Goal: Task Accomplishment & Management: Use online tool/utility

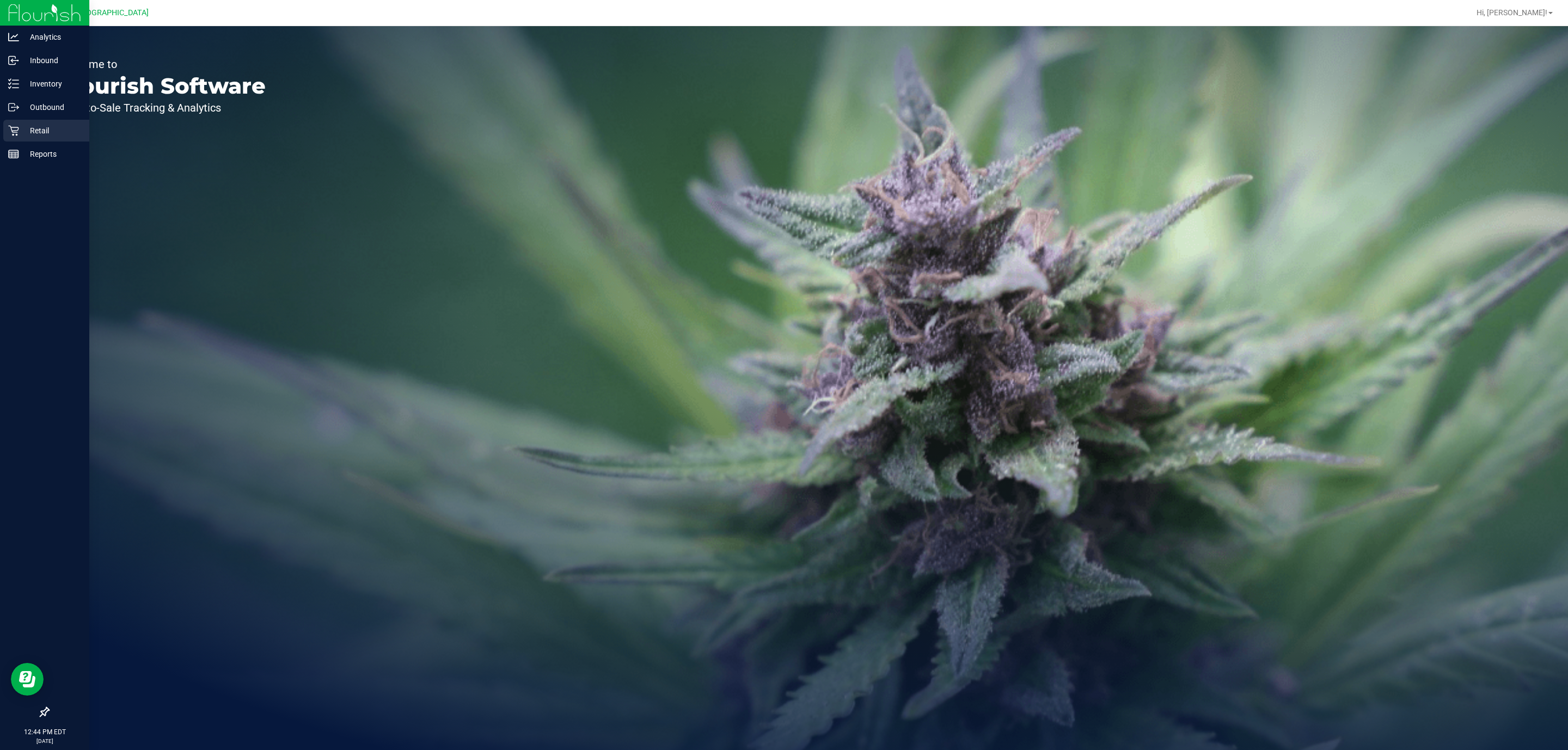
click at [54, 126] on p "Retail" at bounding box center [51, 130] width 65 height 13
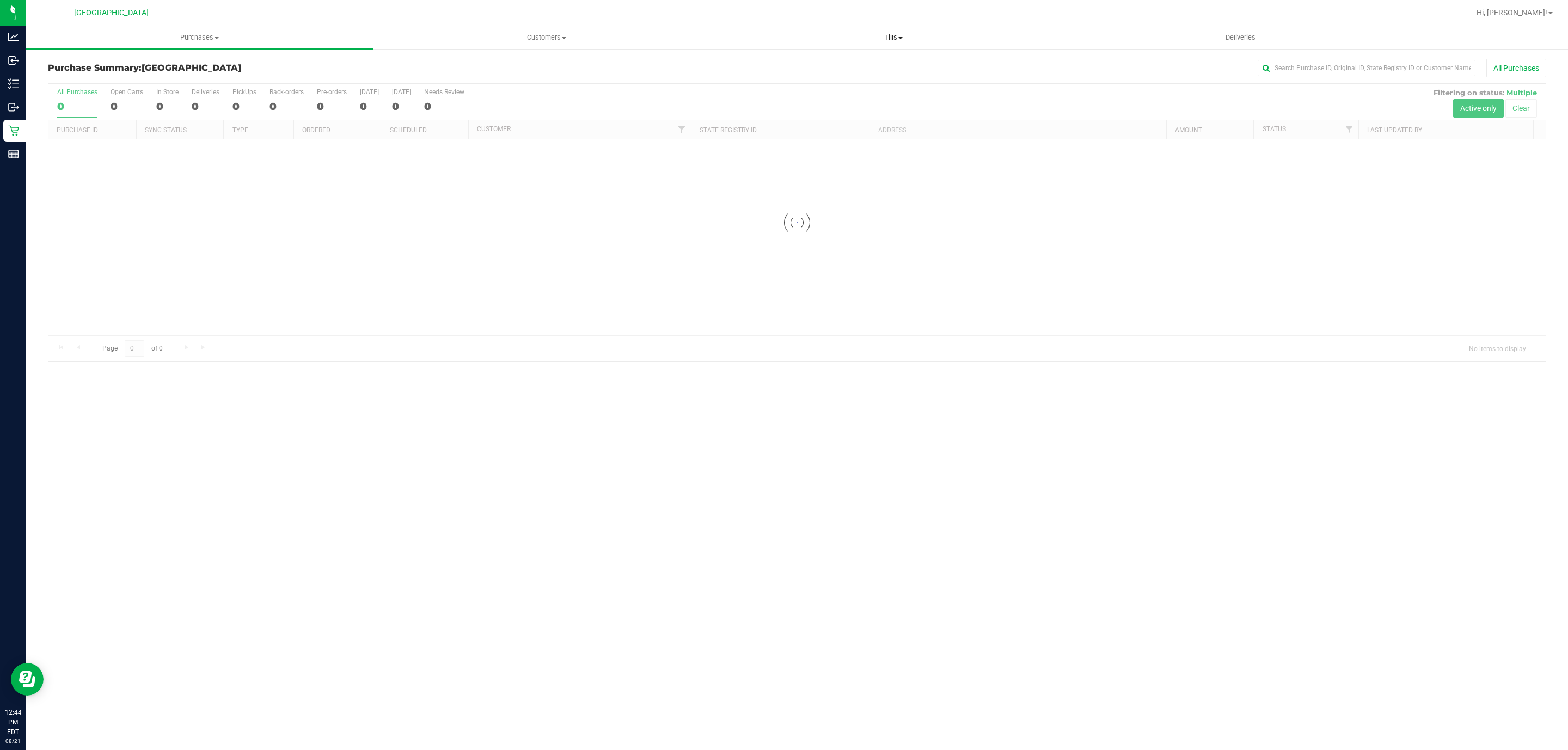
click at [884, 33] on span "Tills" at bounding box center [894, 37] width 346 height 10
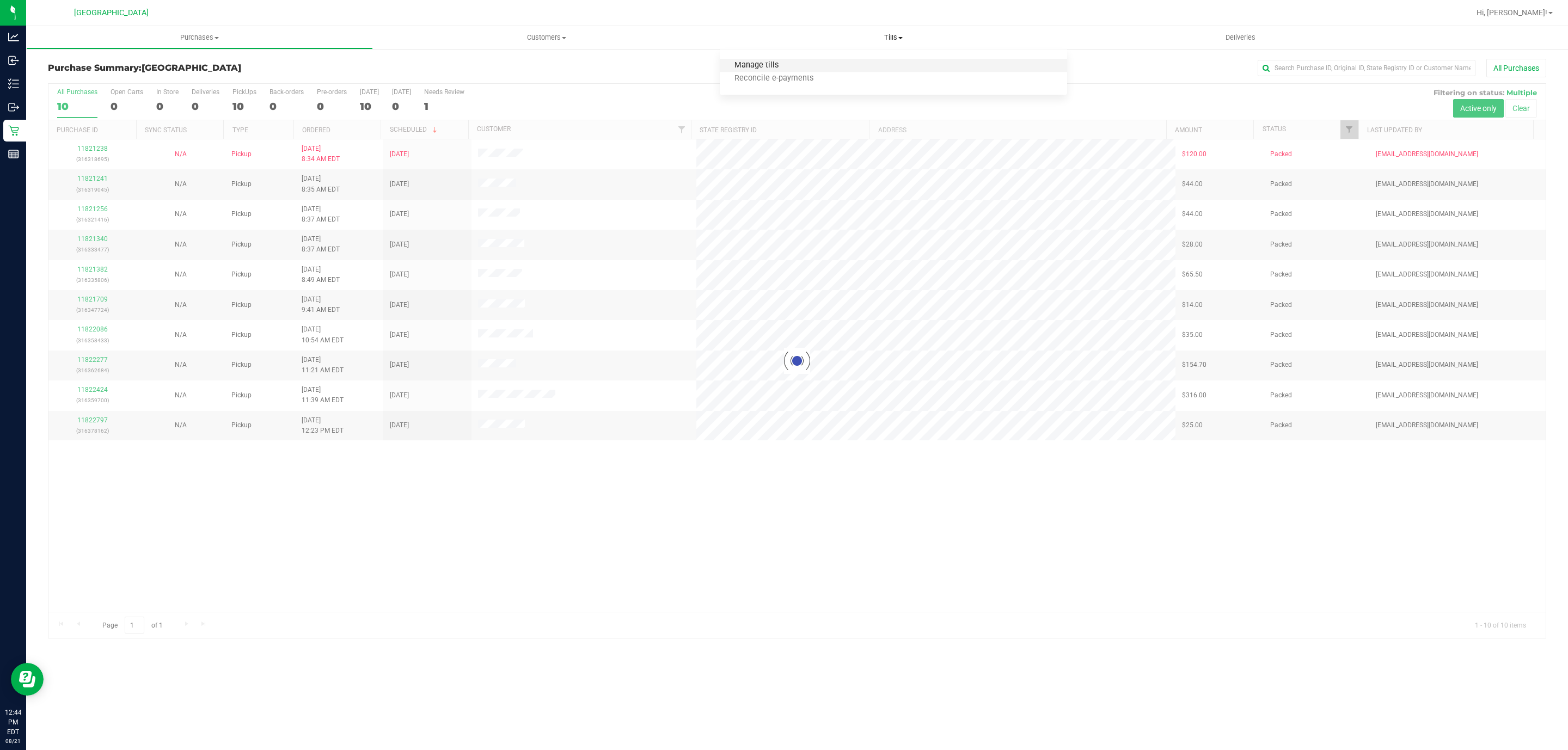
click at [734, 63] on span "Manage tills" at bounding box center [757, 65] width 73 height 10
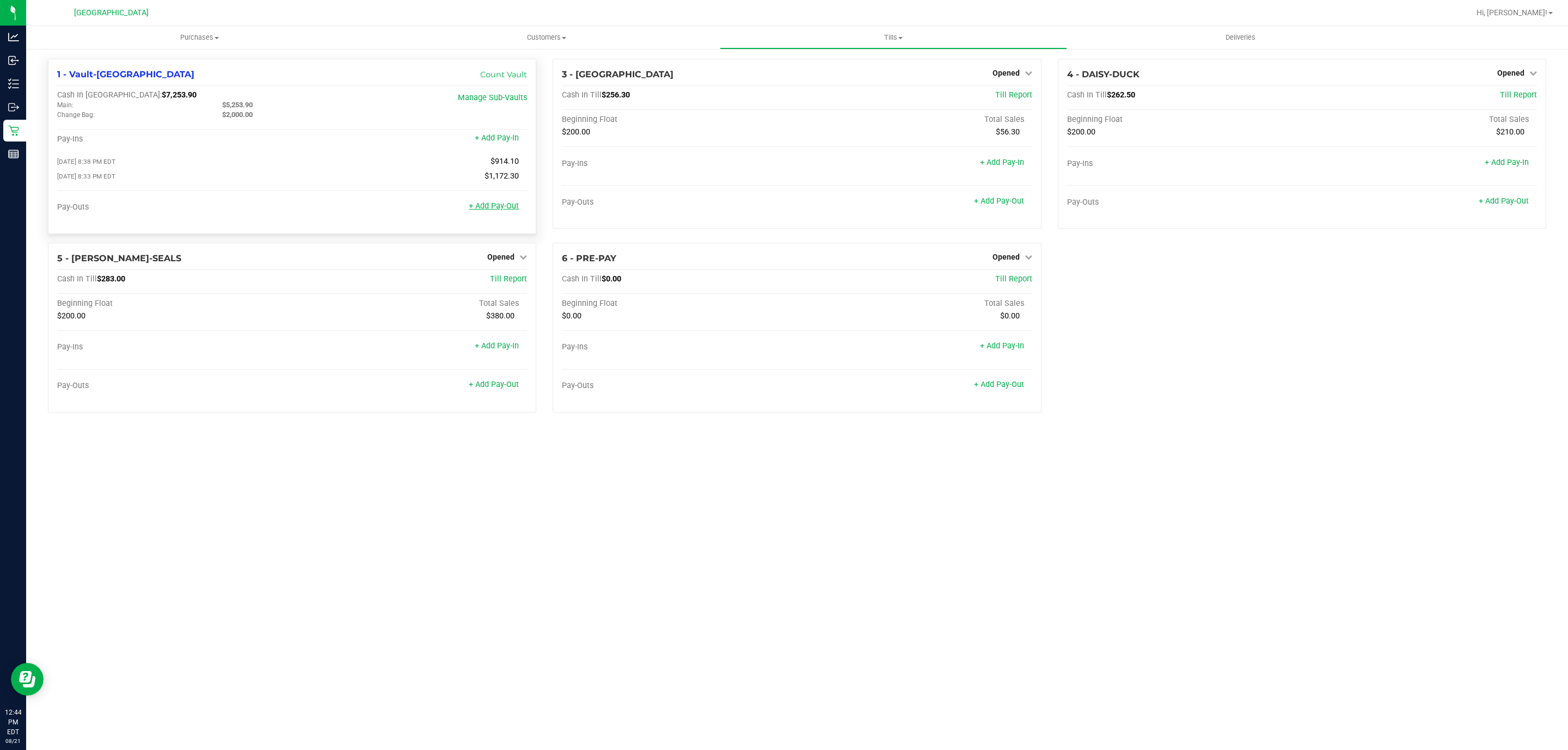
click at [503, 209] on link "+ Add Pay-Out" at bounding box center [493, 206] width 50 height 10
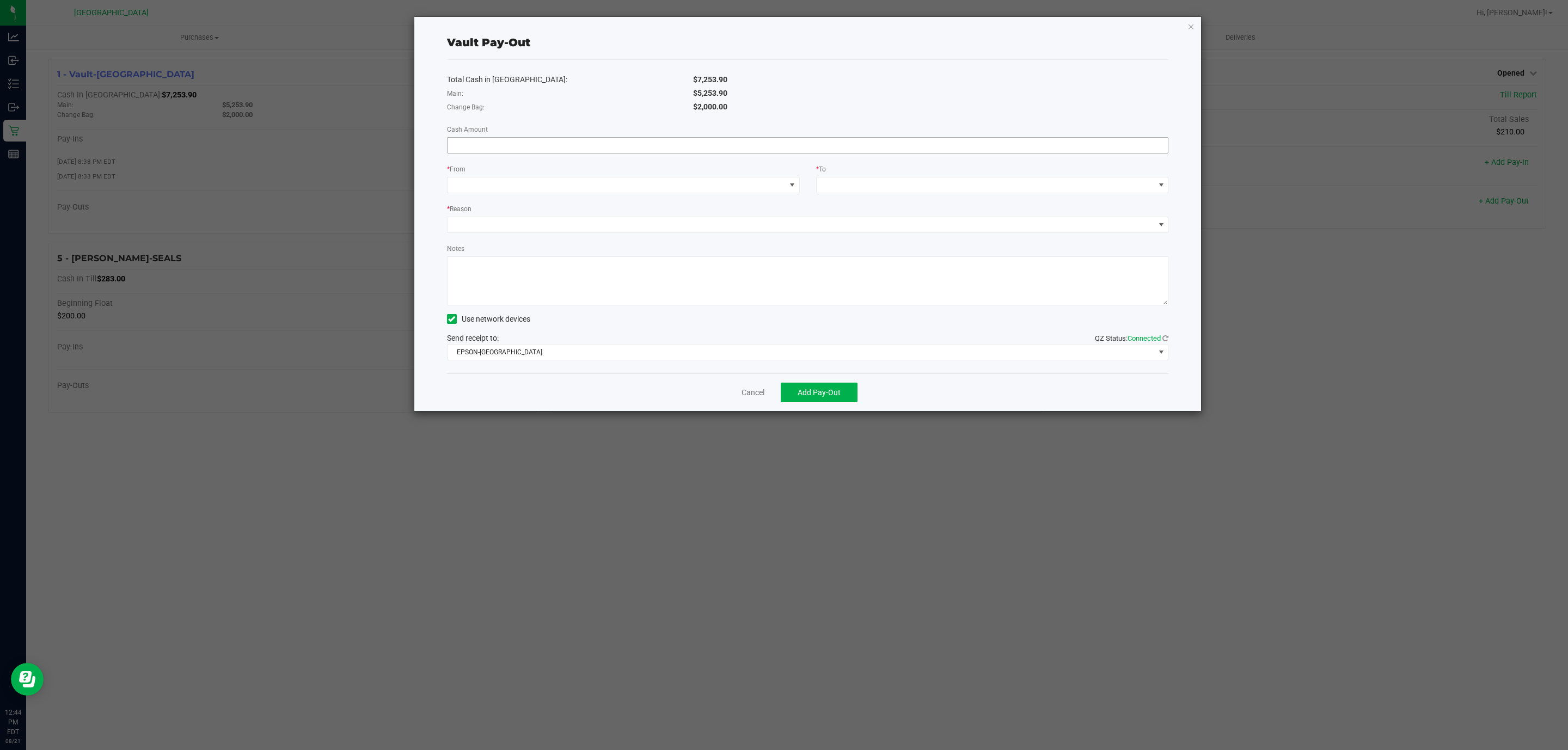
click at [610, 151] on input at bounding box center [808, 145] width 721 height 15
type input "$5,253.90"
click at [644, 178] on span at bounding box center [617, 184] width 339 height 15
click at [613, 254] on li "Main (Vault-[GEOGRAPHIC_DATA])" at bounding box center [623, 256] width 352 height 22
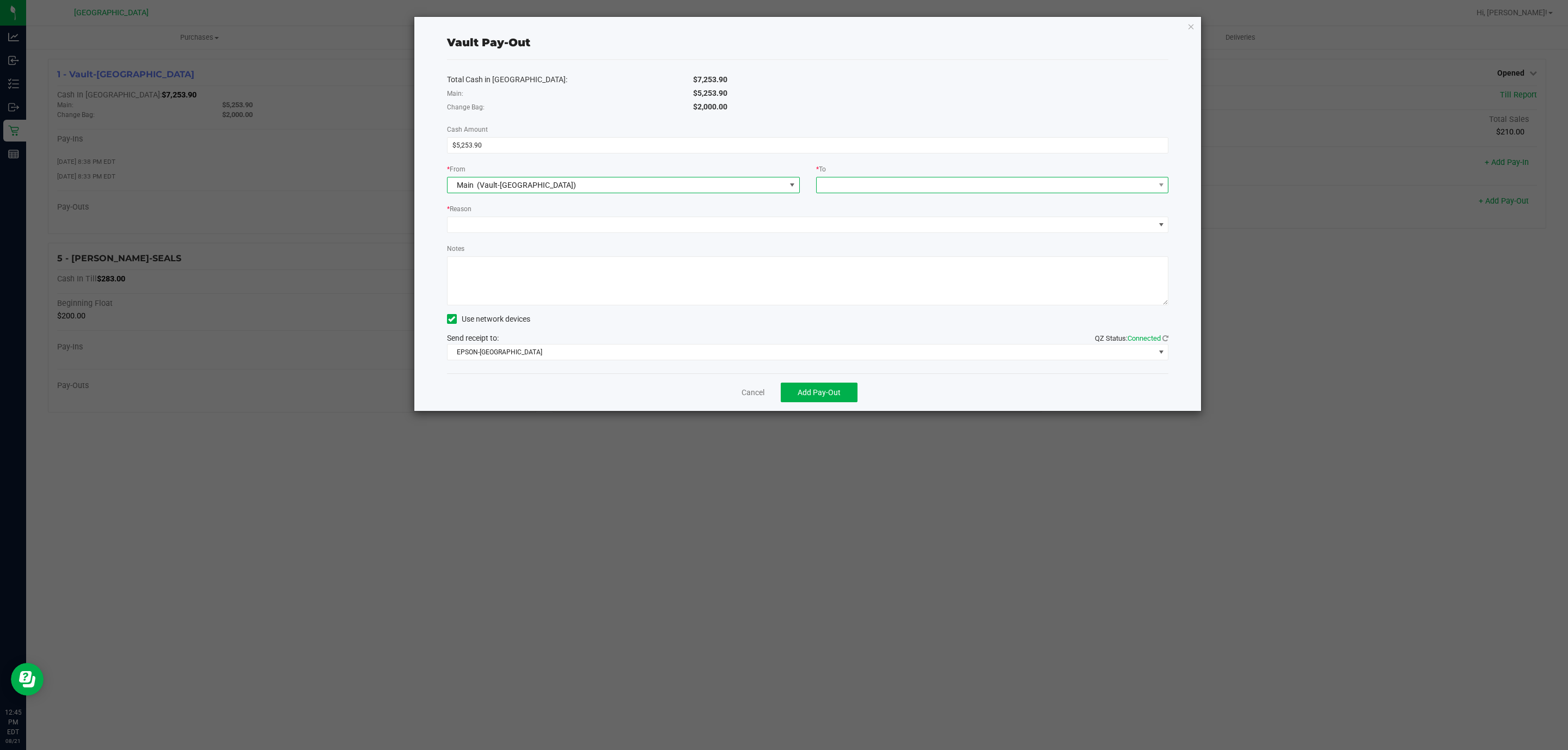
click at [977, 188] on span at bounding box center [986, 184] width 339 height 15
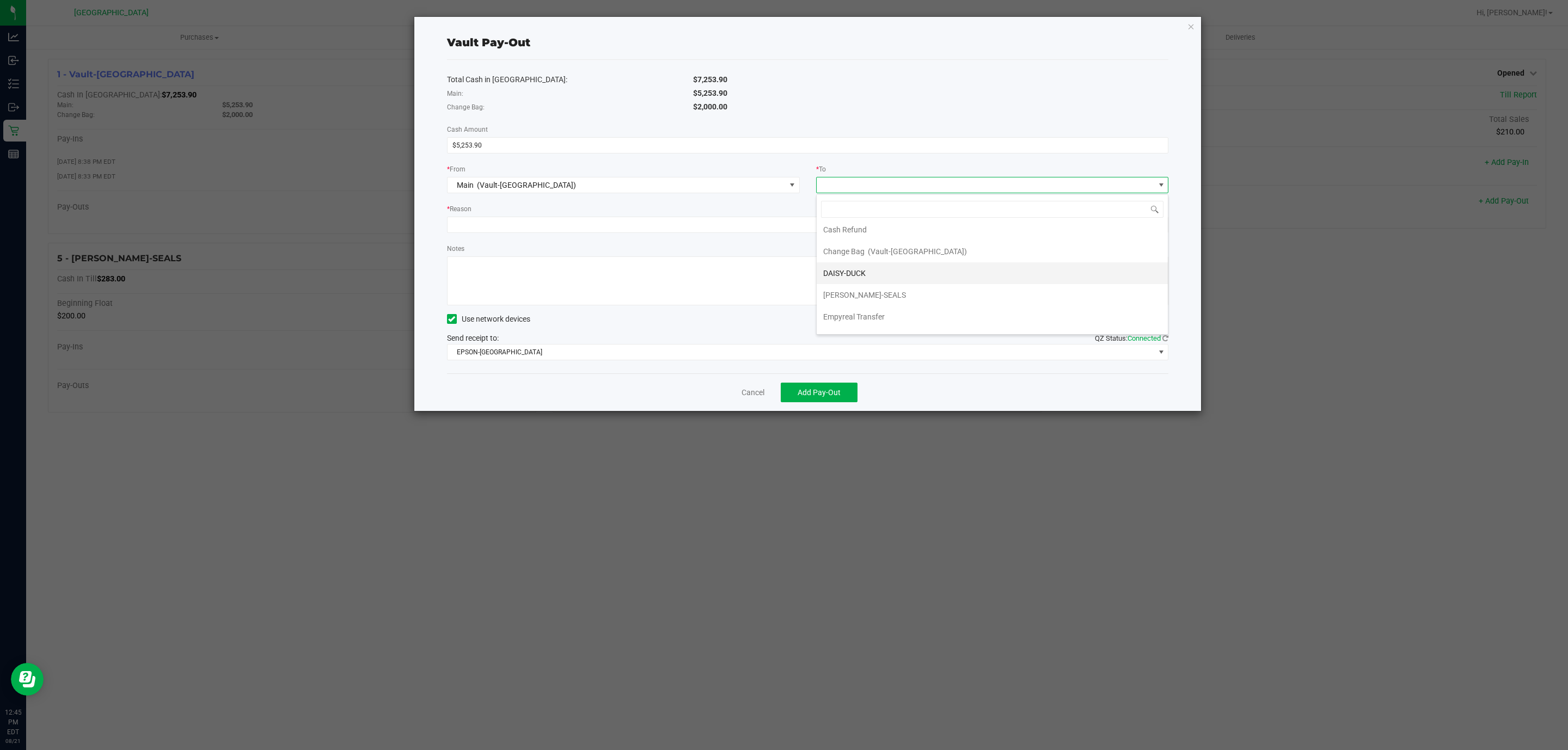
scroll to position [47, 0]
click at [915, 301] on li "Empyreal Transfer" at bounding box center [992, 299] width 352 height 22
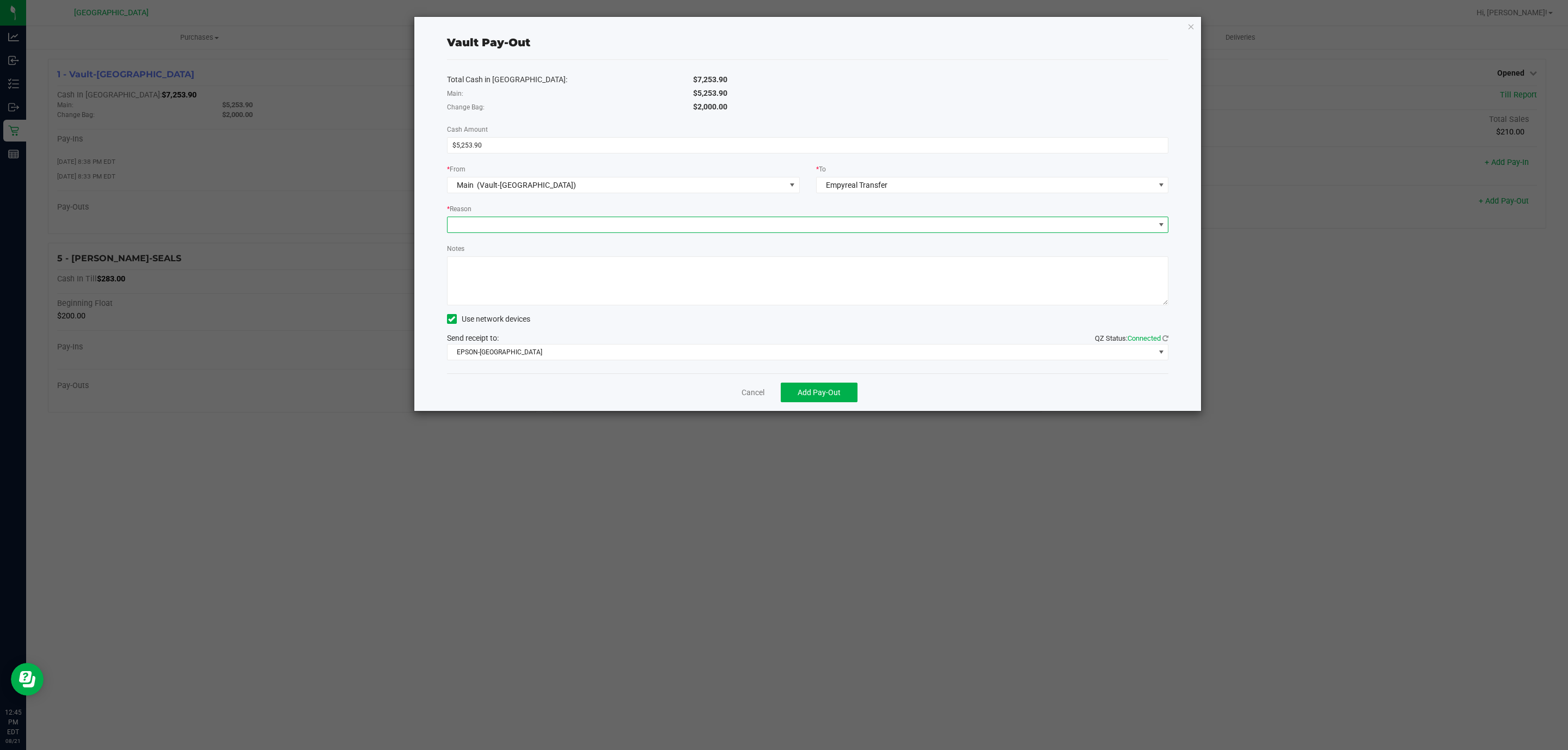
click at [646, 230] on span at bounding box center [801, 224] width 708 height 15
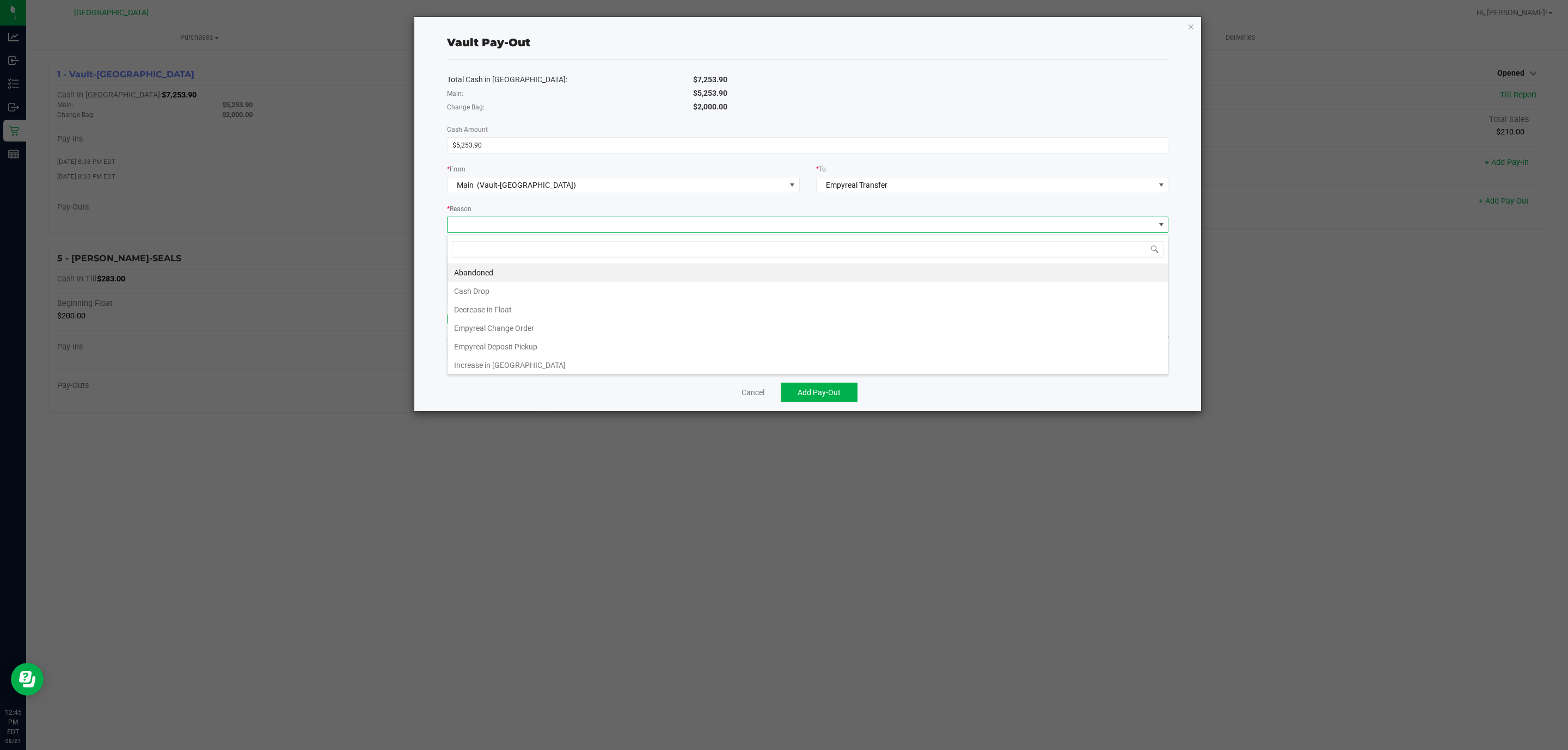
scroll to position [17, 721]
click at [552, 351] on li "Empyreal Deposit Pickup" at bounding box center [808, 346] width 721 height 18
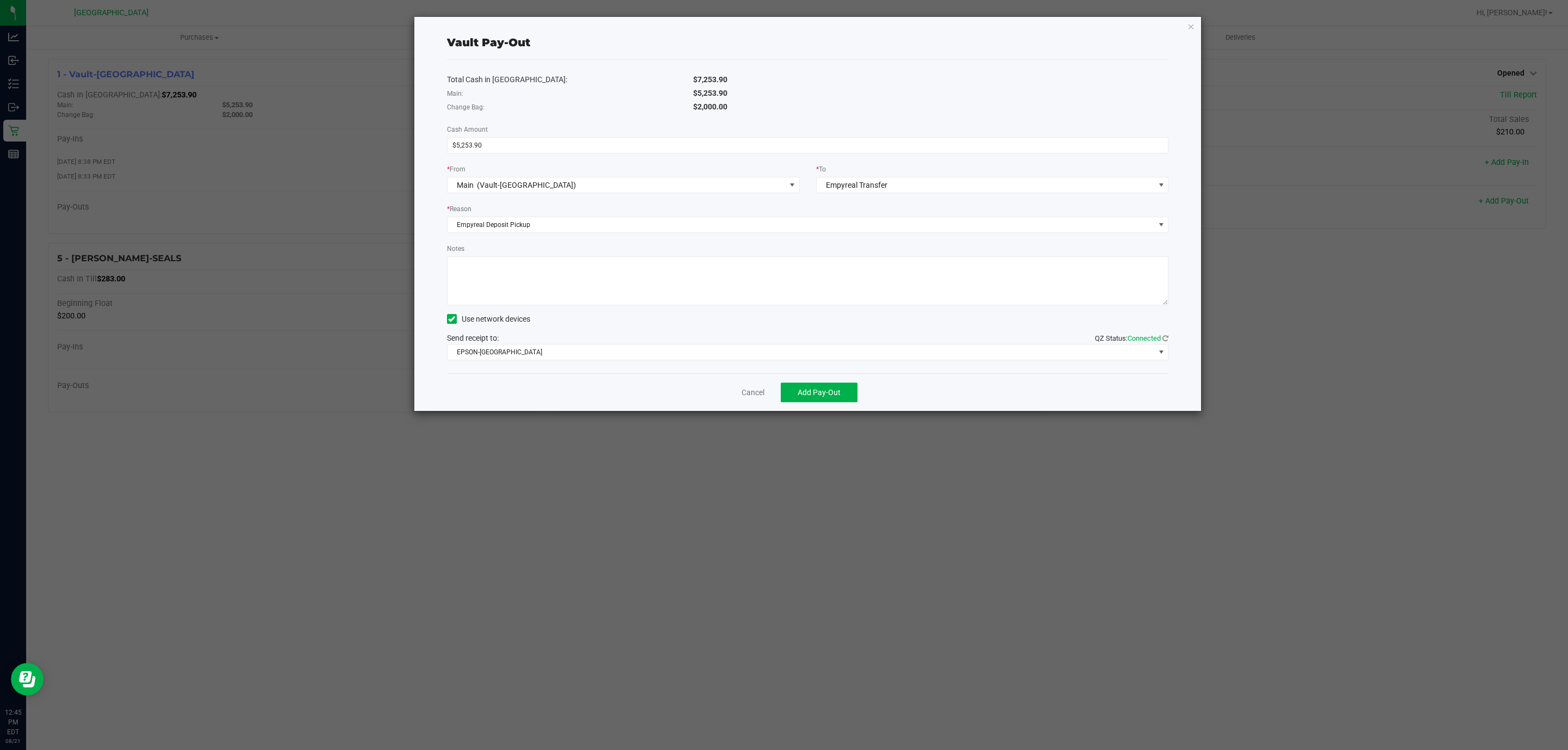
click at [579, 273] on textarea "Notes" at bounding box center [808, 281] width 722 height 49
type textarea "7911: $2398.45 7912: $2855.45 MD"
click at [515, 354] on span "EPSON-[GEOGRAPHIC_DATA]" at bounding box center [801, 351] width 708 height 15
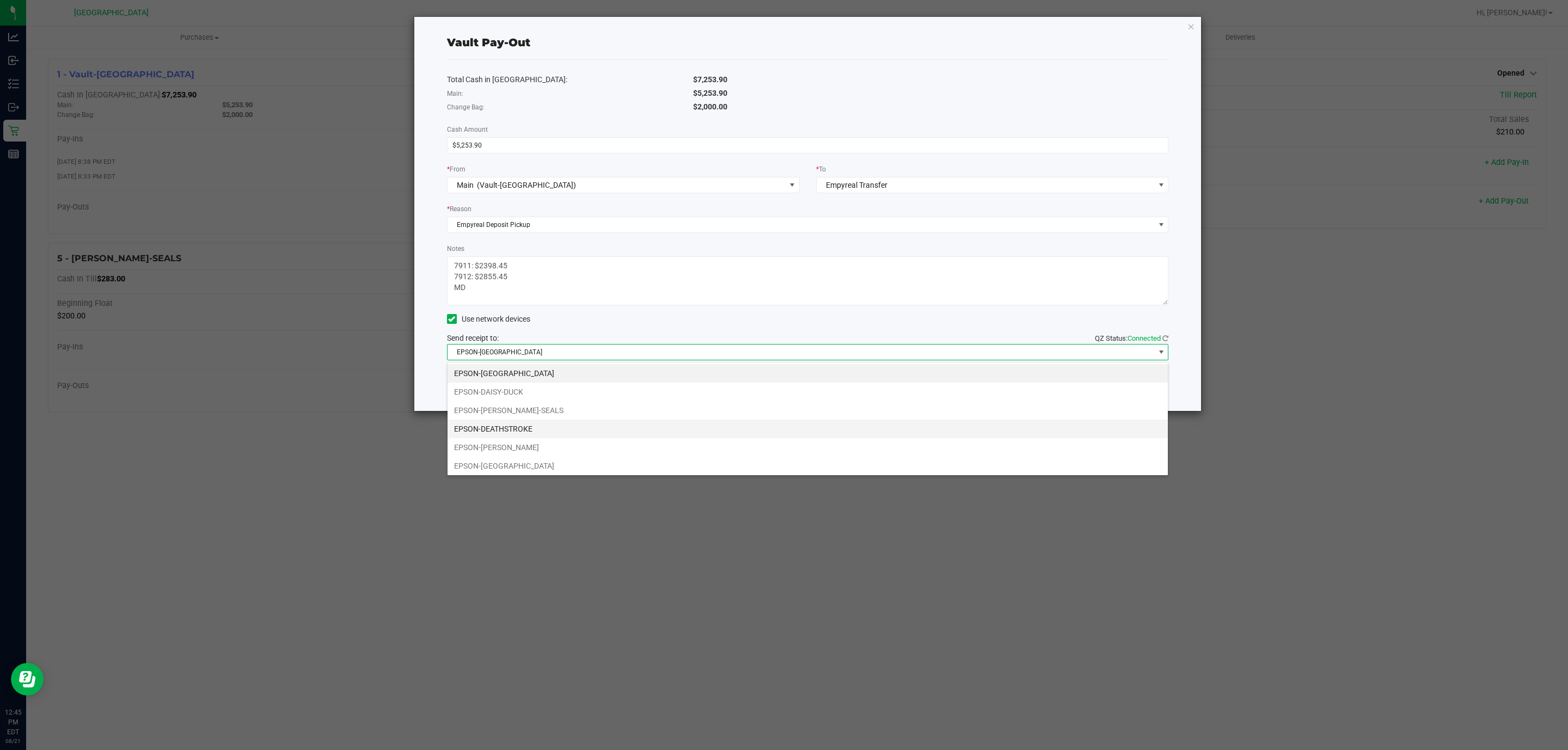
click at [525, 433] on li "EPSON-DEATHSTROKE" at bounding box center [808, 428] width 721 height 18
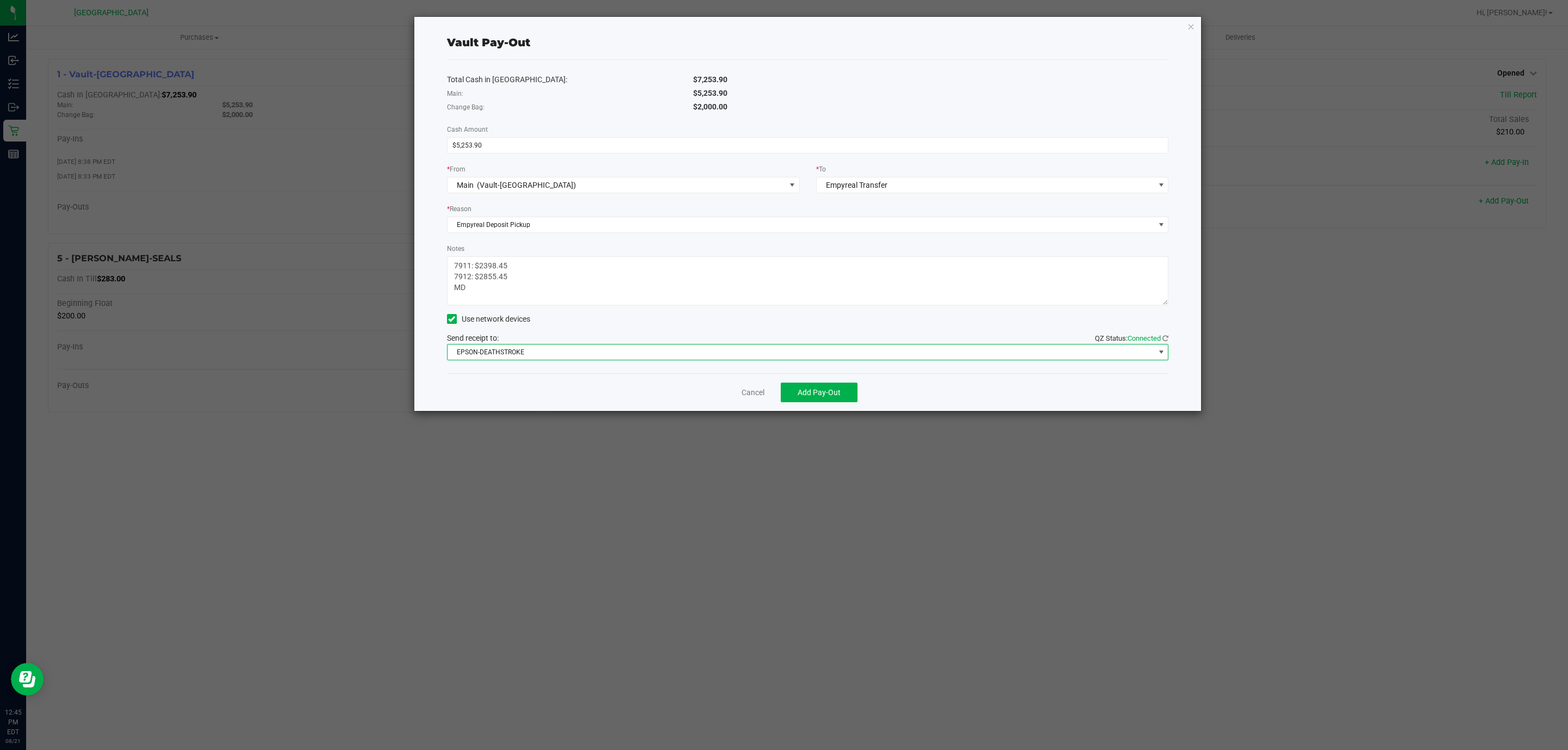
click at [546, 393] on div "Cancel Add Pay-Out" at bounding box center [808, 392] width 722 height 38
click at [805, 394] on span "Add Pay-Out" at bounding box center [818, 392] width 43 height 9
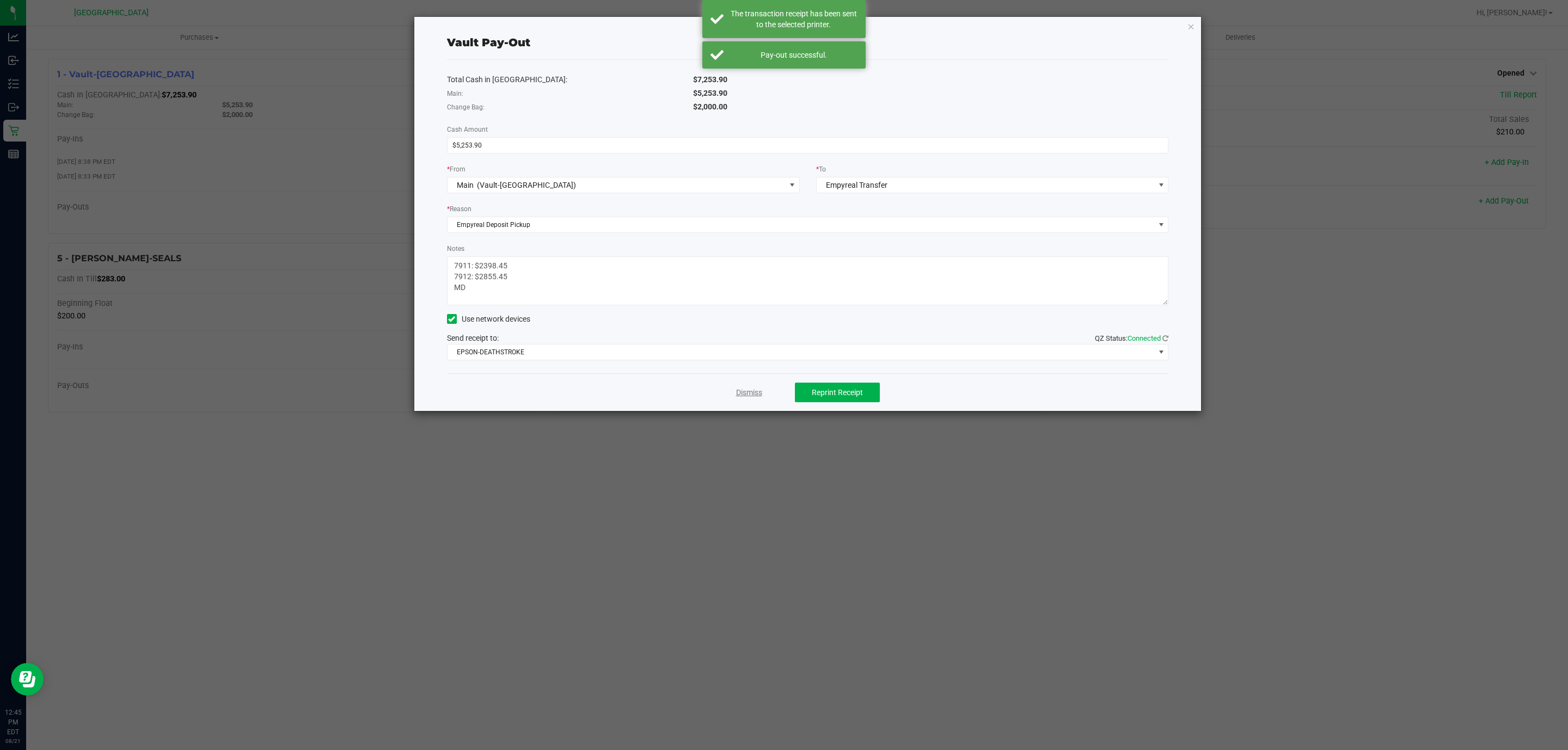
click at [736, 393] on link "Dismiss" at bounding box center [750, 392] width 26 height 11
